Goal: Information Seeking & Learning: Learn about a topic

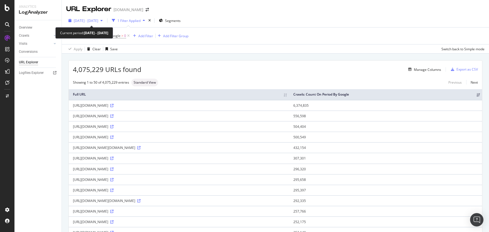
click at [98, 23] on span "[DATE] - [DATE]" at bounding box center [86, 20] width 24 height 5
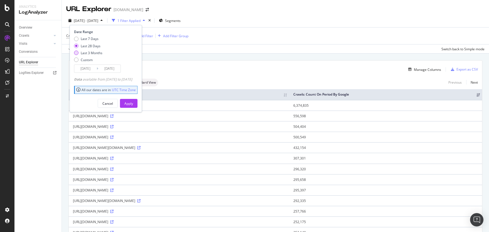
click at [77, 51] on div "Last 3 Months" at bounding box center [76, 53] width 4 height 4
type input "[DATE]"
click at [136, 98] on div "Cancel Apply" at bounding box center [105, 101] width 63 height 13
click at [133, 103] on div "Apply" at bounding box center [128, 103] width 9 height 5
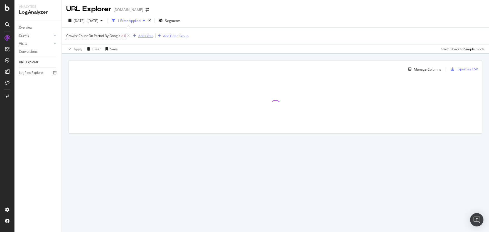
click at [147, 34] on div "Add Filter" at bounding box center [145, 36] width 15 height 5
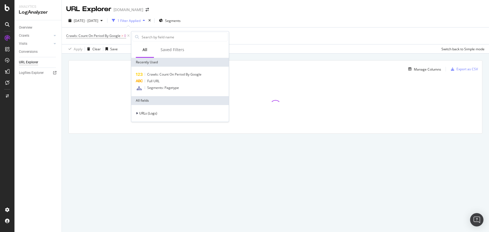
click at [162, 81] on div "Full URL" at bounding box center [179, 81] width 95 height 7
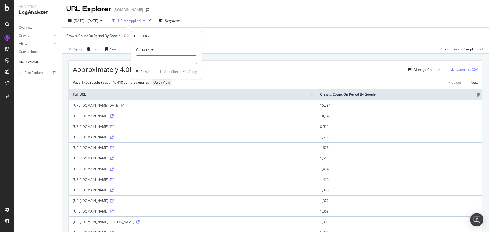
click at [158, 60] on input "text" at bounding box center [166, 59] width 61 height 9
type input "adcontroller"
click at [195, 70] on div "Apply" at bounding box center [192, 71] width 9 height 5
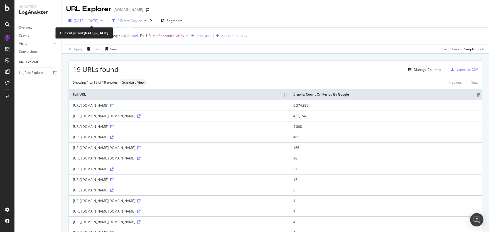
click at [88, 19] on span "[DATE] - [DATE]" at bounding box center [86, 20] width 24 height 5
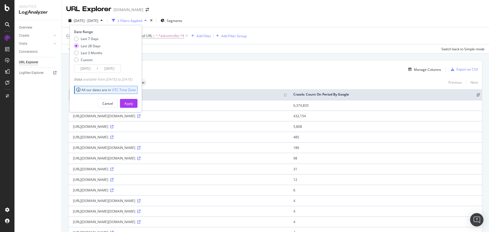
click at [90, 70] on input "[DATE]" at bounding box center [85, 69] width 22 height 8
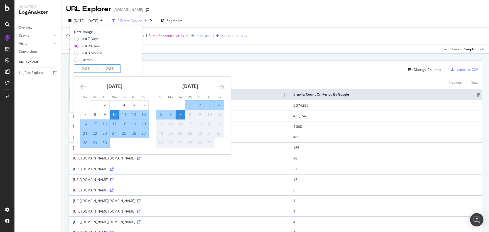
click at [83, 86] on icon "Move backward to switch to the previous month." at bounding box center [83, 86] width 6 height 7
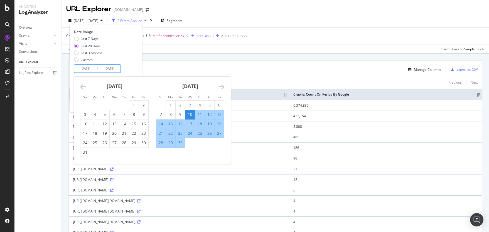
click at [83, 86] on icon "Move backward to switch to the previous month." at bounding box center [83, 86] width 6 height 7
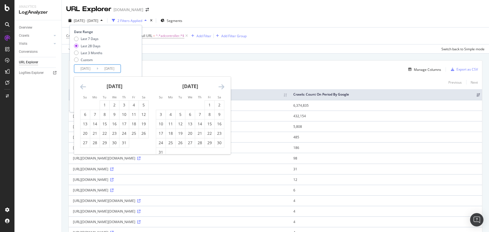
click at [83, 86] on icon "Move backward to switch to the previous month." at bounding box center [83, 86] width 6 height 7
click at [124, 105] on div "1" at bounding box center [123, 105] width 9 height 6
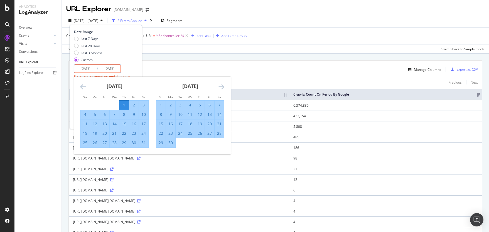
click at [136, 68] on div "Date Range Last 7 Days Last 28 Days Last 3 Months Custom [DATE] Navigate forwar…" at bounding box center [105, 59] width 62 height 60
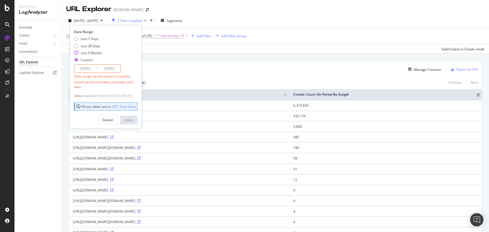
click at [76, 53] on div "Last 3 Months" at bounding box center [76, 53] width 4 height 4
type input "[DATE]"
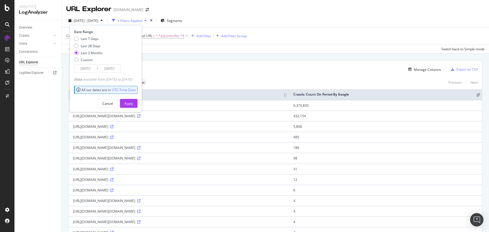
click at [89, 70] on input "[DATE]" at bounding box center [85, 69] width 22 height 8
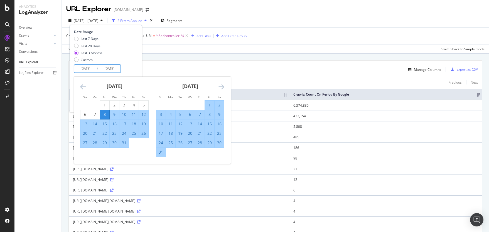
drag, startPoint x: 133, startPoint y: 60, endPoint x: 138, endPoint y: 73, distance: 13.4
click at [133, 60] on div "Last 7 Days Last 28 Days Last 3 Months Custom" at bounding box center [105, 50] width 62 height 28
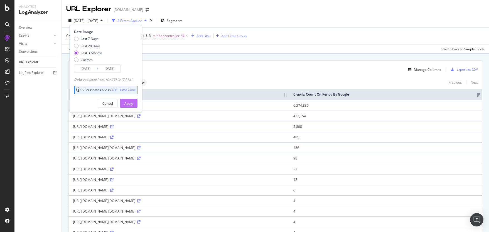
click at [133, 103] on div "Apply" at bounding box center [128, 103] width 9 height 5
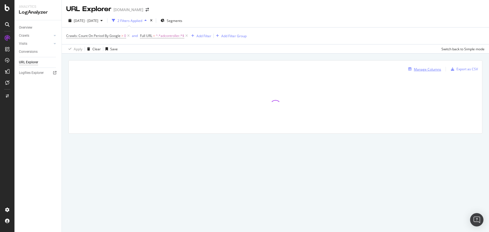
click at [429, 69] on div "Manage Columns" at bounding box center [426, 69] width 27 height 5
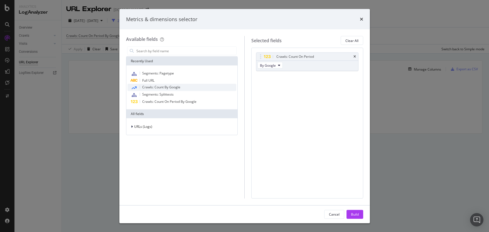
click at [174, 87] on span "Crawls: Count By Google" at bounding box center [161, 87] width 38 height 5
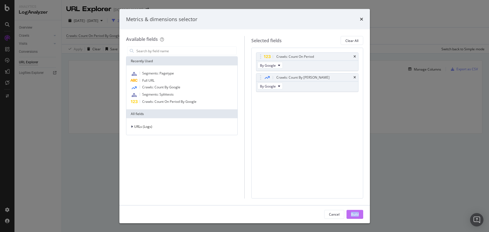
click at [351, 215] on div "Build" at bounding box center [355, 214] width 8 height 5
